Goal: Transaction & Acquisition: Purchase product/service

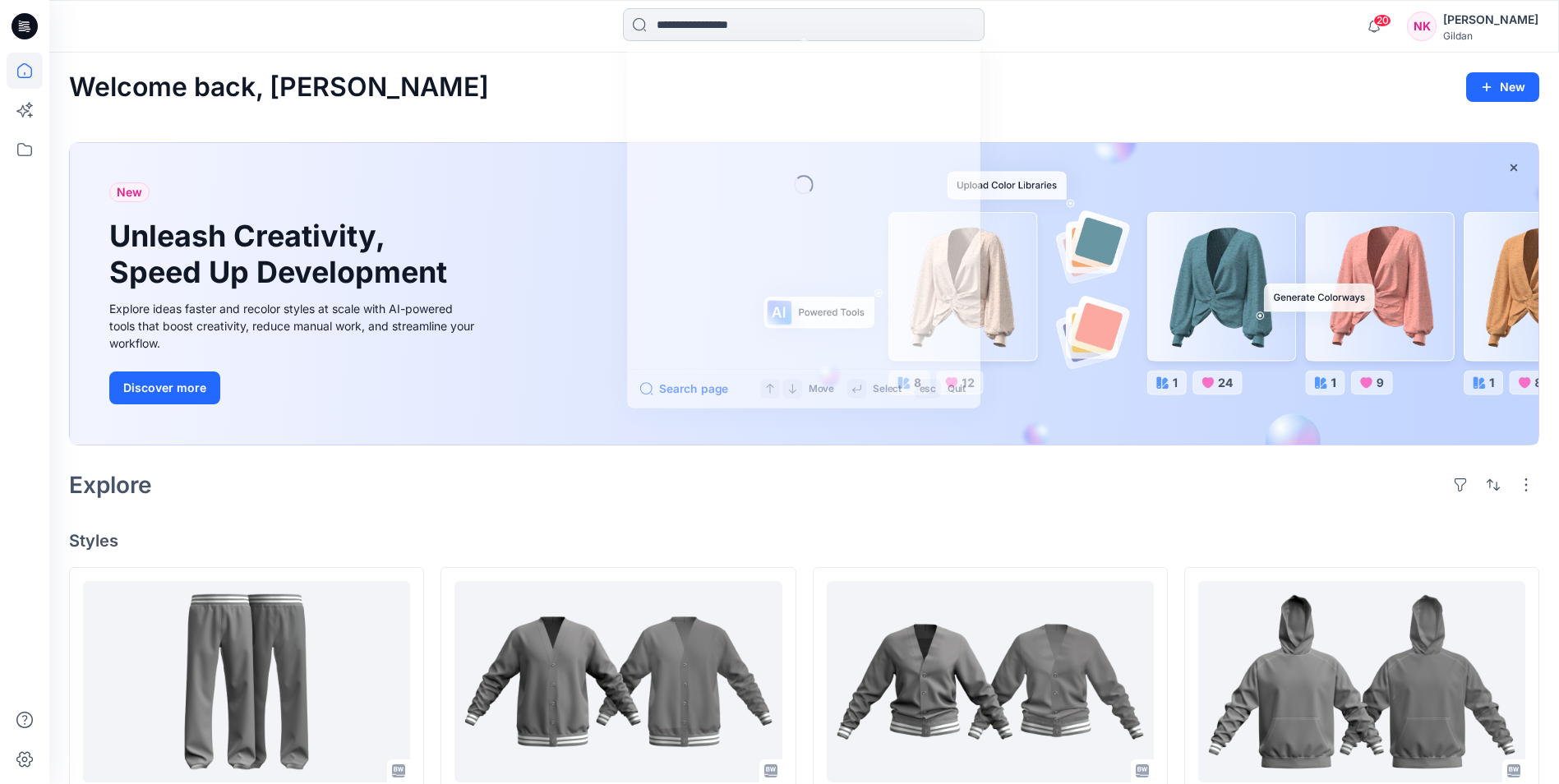
click at [864, 29] on input at bounding box center [804, 25] width 362 height 33
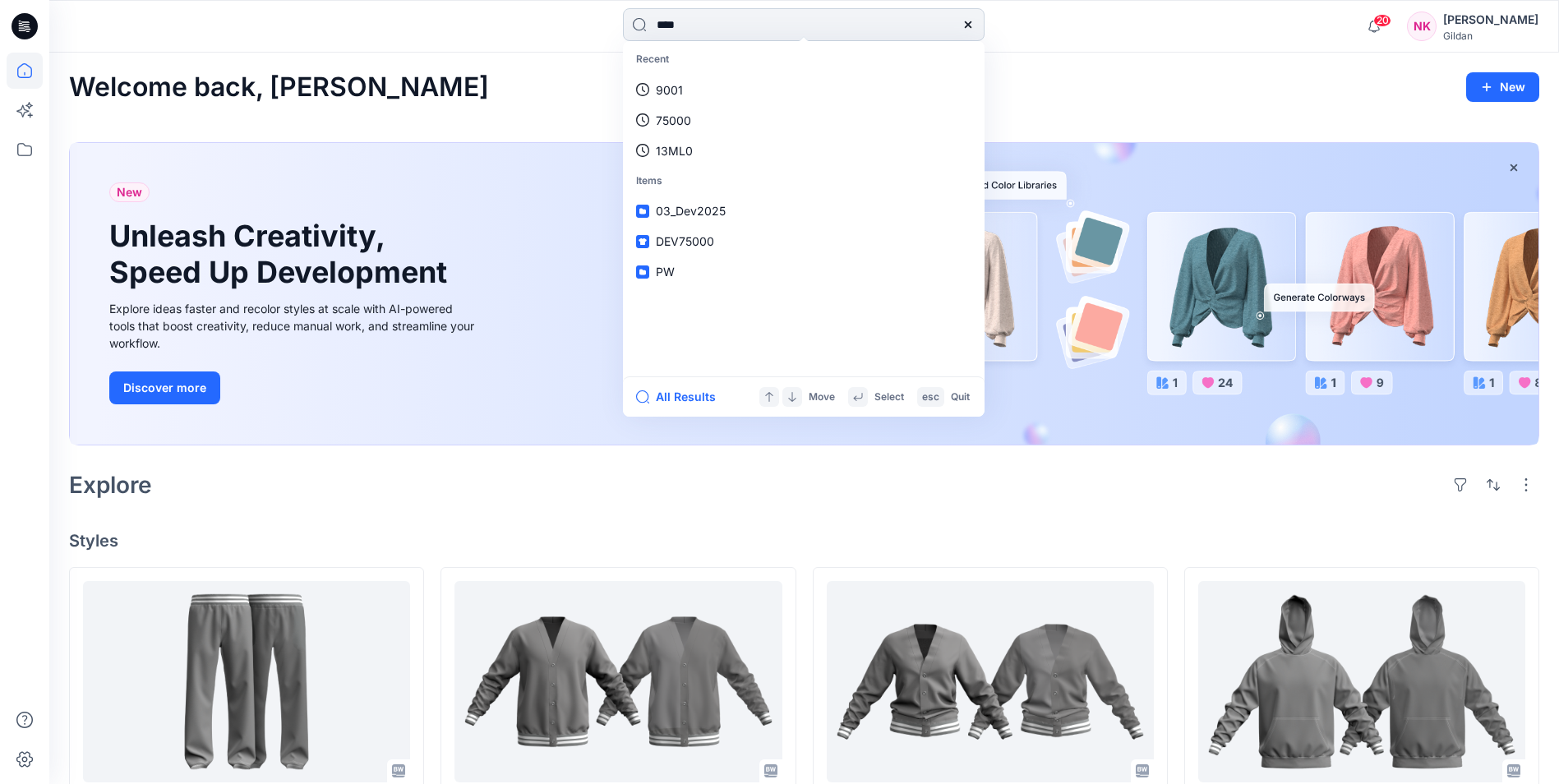
type input "*****"
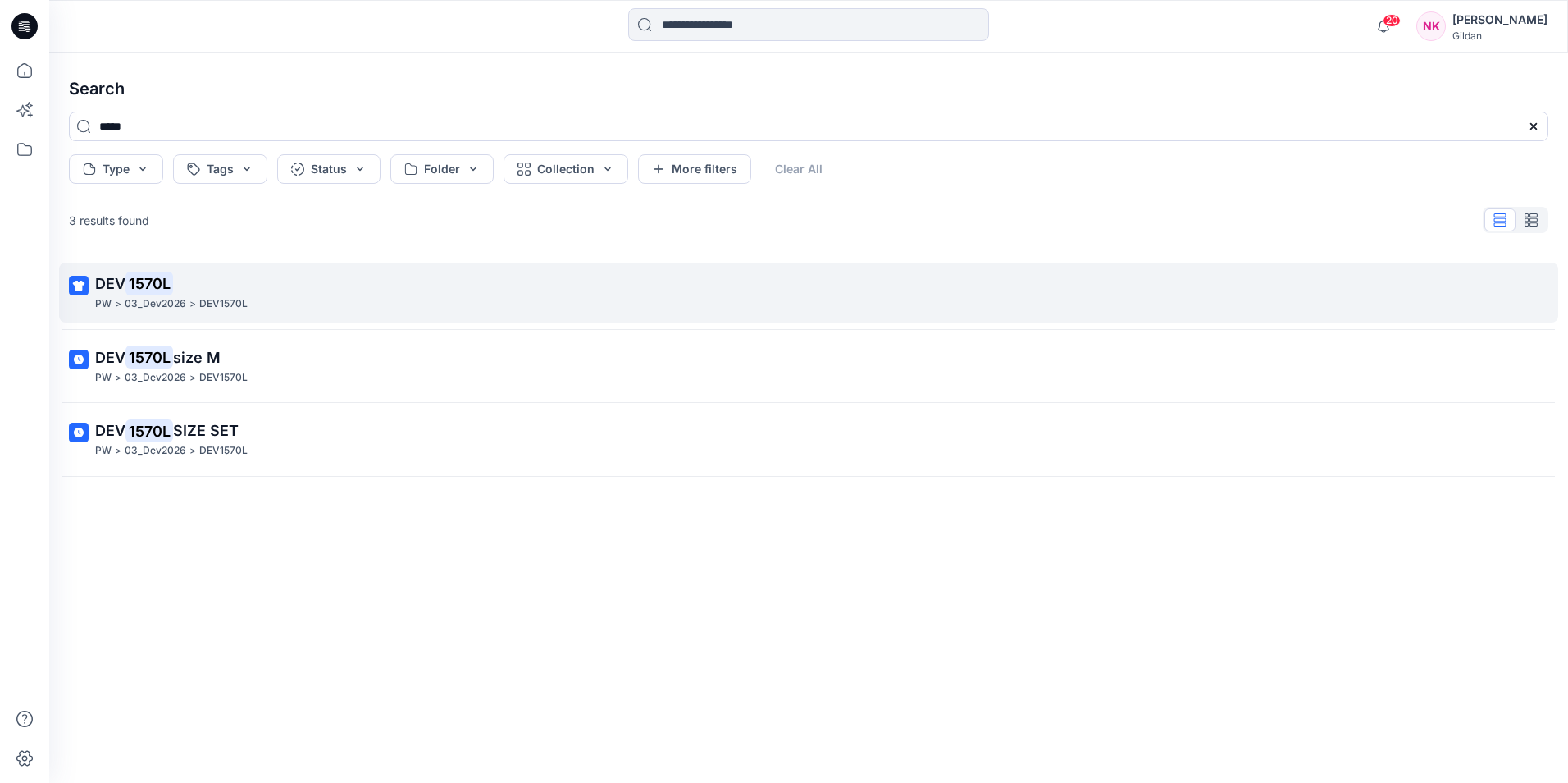
click at [123, 285] on span "DEV" at bounding box center [110, 283] width 30 height 17
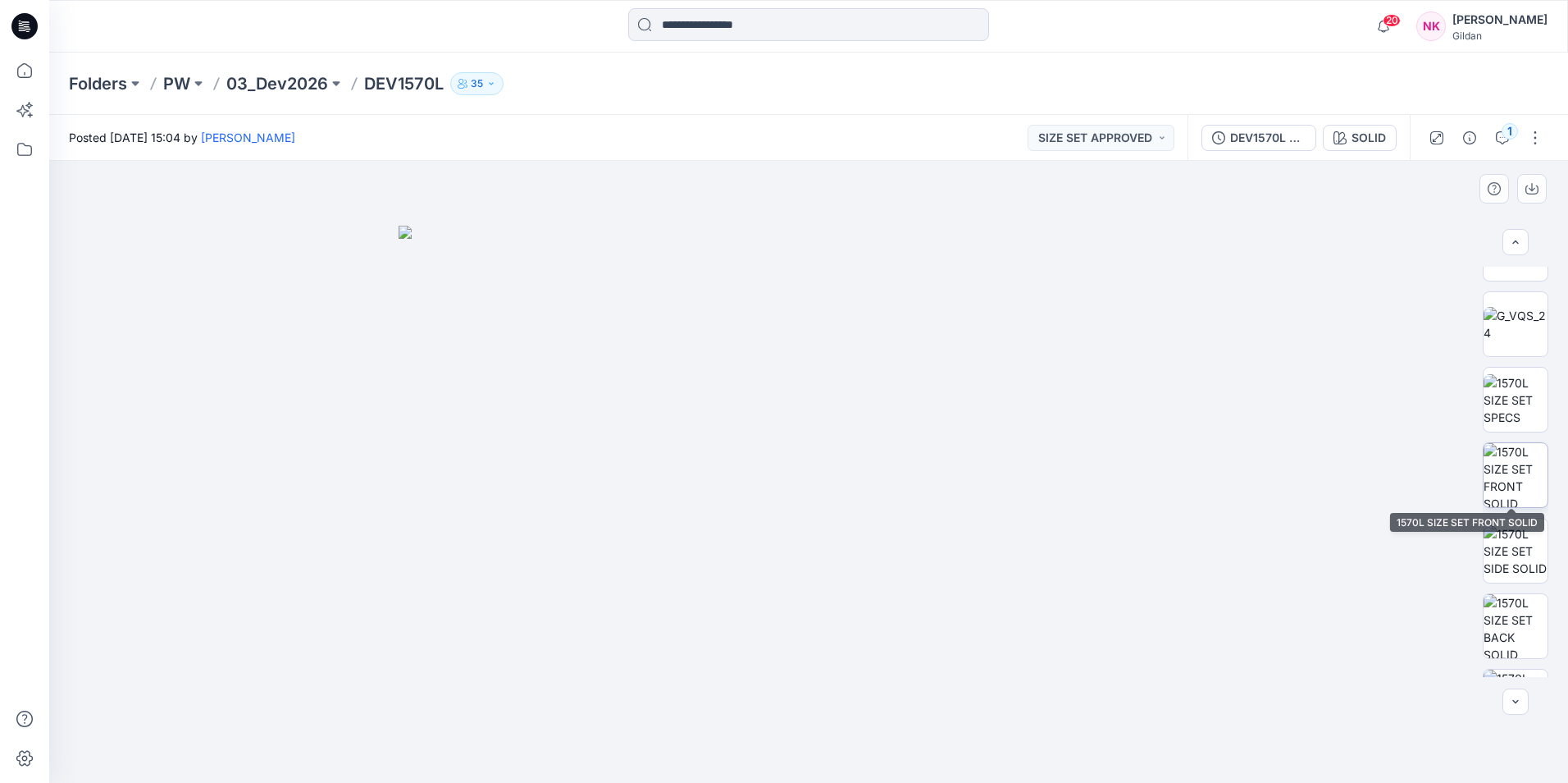
scroll to position [657, 0]
click at [1251, 406] on img at bounding box center [1516, 398] width 64 height 52
drag, startPoint x: 525, startPoint y: 521, endPoint x: 558, endPoint y: 526, distance: 33.4
click at [558, 526] on img at bounding box center [808, 500] width 859 height 566
click at [593, 526] on img at bounding box center [808, 500] width 859 height 566
